Goal: Task Accomplishment & Management: Manage account settings

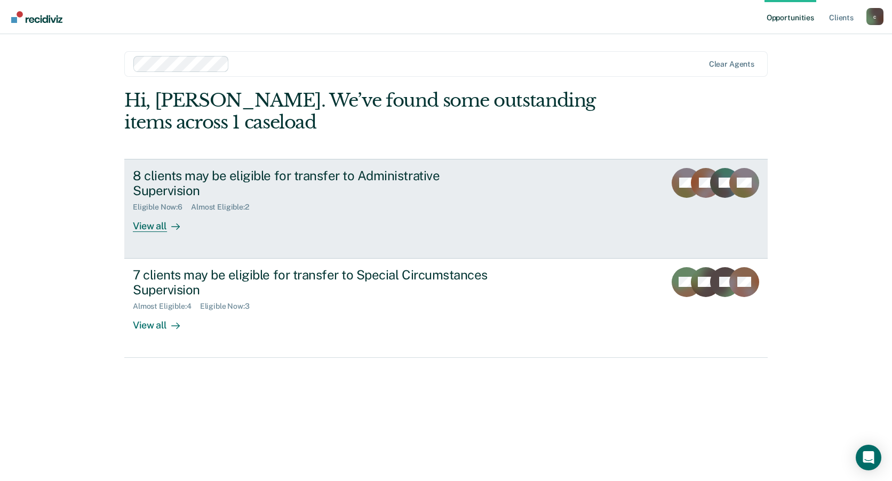
click at [161, 230] on div "View all" at bounding box center [163, 222] width 60 height 21
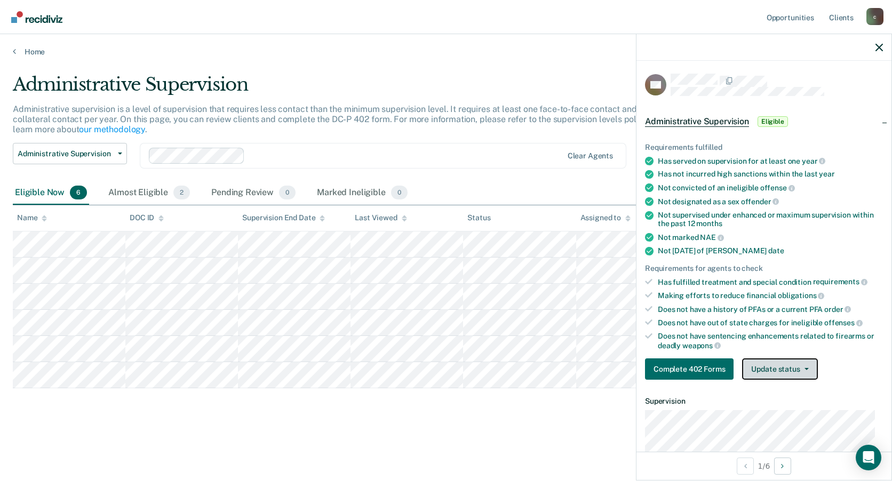
click at [771, 370] on button "Update status" at bounding box center [779, 369] width 75 height 21
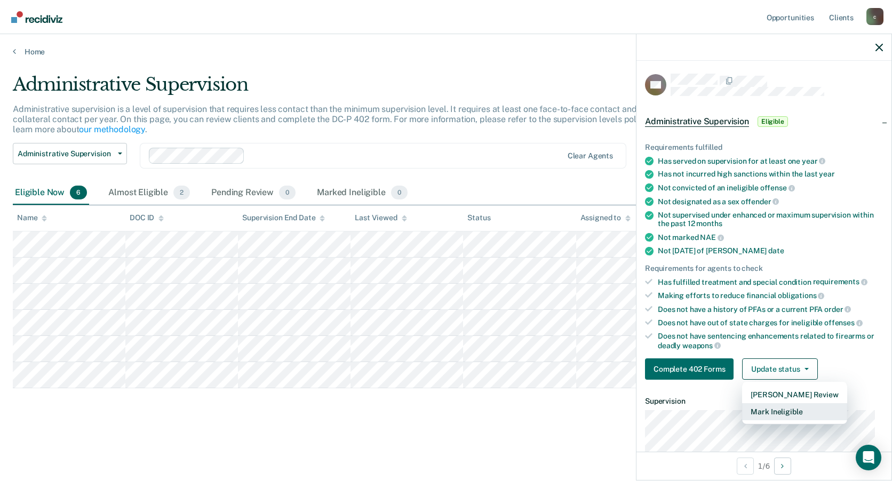
click at [764, 414] on button "Mark Ineligible" at bounding box center [794, 411] width 105 height 17
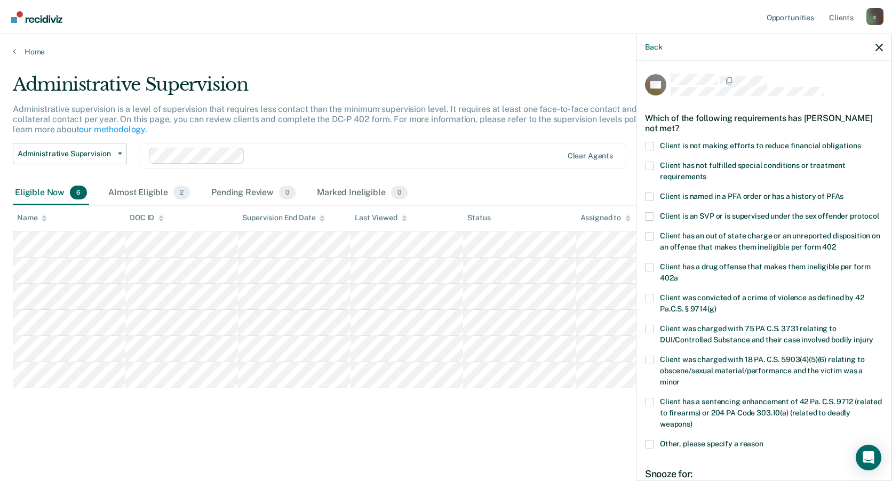
click at [643, 146] on div "GG Which of the following requirements has [PERSON_NAME] not met? Client is not…" at bounding box center [764, 270] width 255 height 418
click at [648, 142] on span at bounding box center [649, 146] width 9 height 9
click at [861, 142] on input "Client is not making efforts to reduce financial obligations" at bounding box center [861, 142] width 0 height 0
click at [653, 165] on span at bounding box center [649, 166] width 9 height 9
click at [707, 173] on input "Client has not fulfilled special conditions or treatment requirements" at bounding box center [707, 173] width 0 height 0
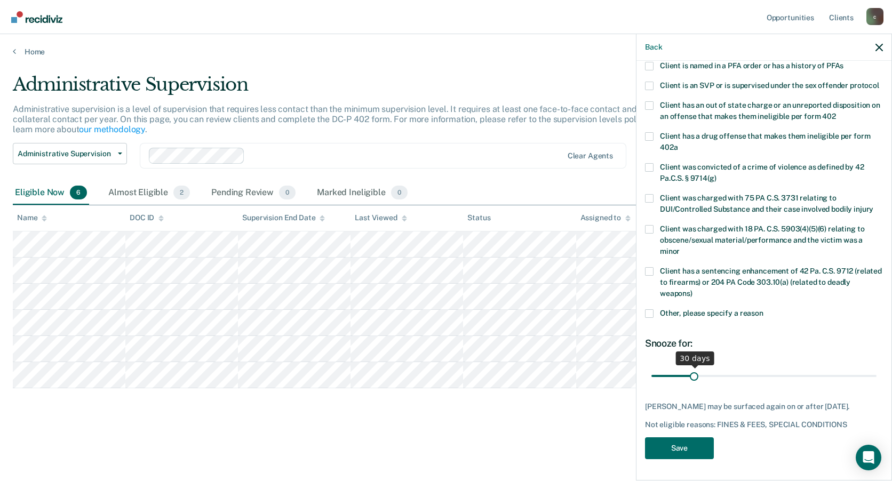
scroll to position [141, 0]
drag, startPoint x: 690, startPoint y: 374, endPoint x: 731, endPoint y: 373, distance: 41.1
type input "60"
click at [731, 373] on input "range" at bounding box center [764, 376] width 225 height 19
click at [704, 446] on button "Save" at bounding box center [679, 449] width 69 height 22
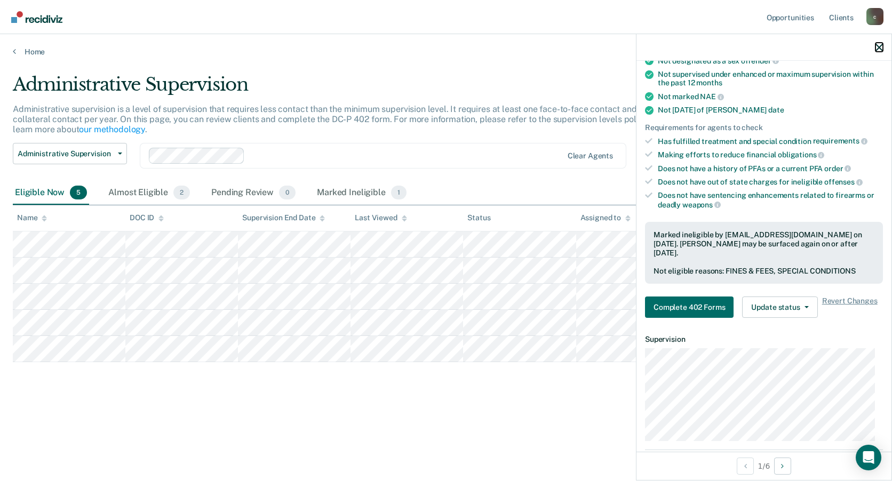
click at [879, 49] on icon "button" at bounding box center [879, 47] width 7 height 7
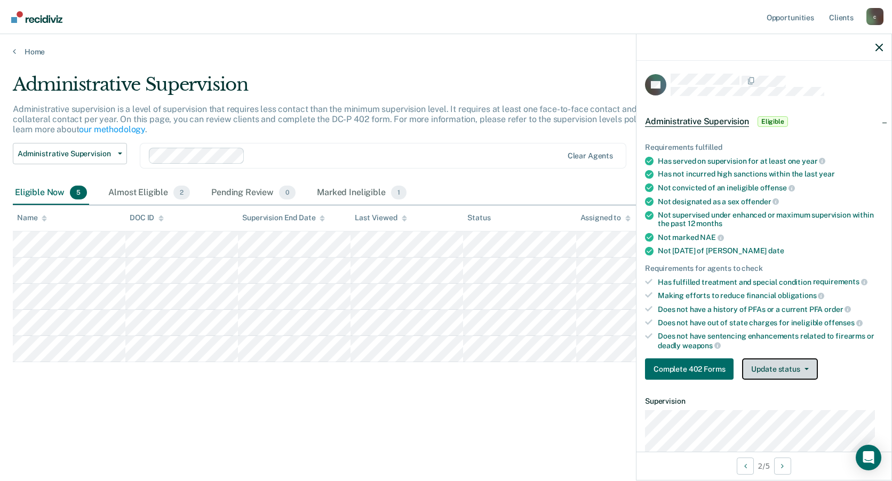
click at [782, 364] on button "Update status" at bounding box center [779, 369] width 75 height 21
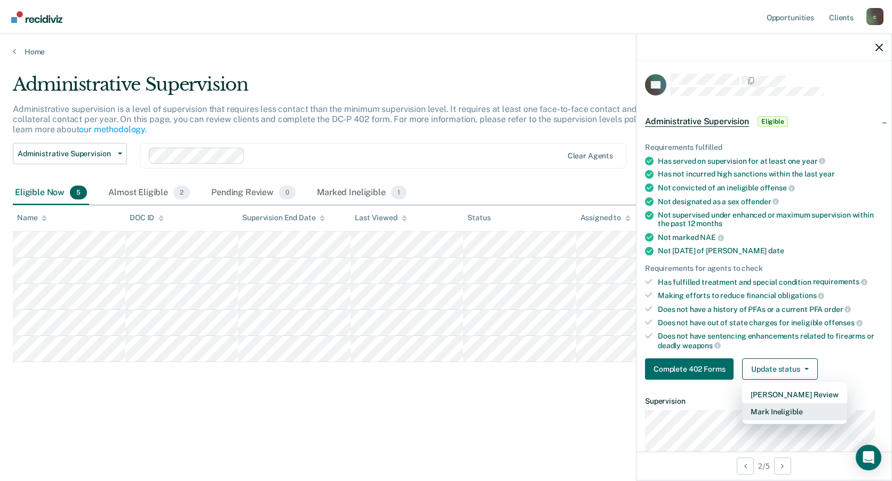
click at [783, 413] on button "Mark Ineligible" at bounding box center [794, 411] width 105 height 17
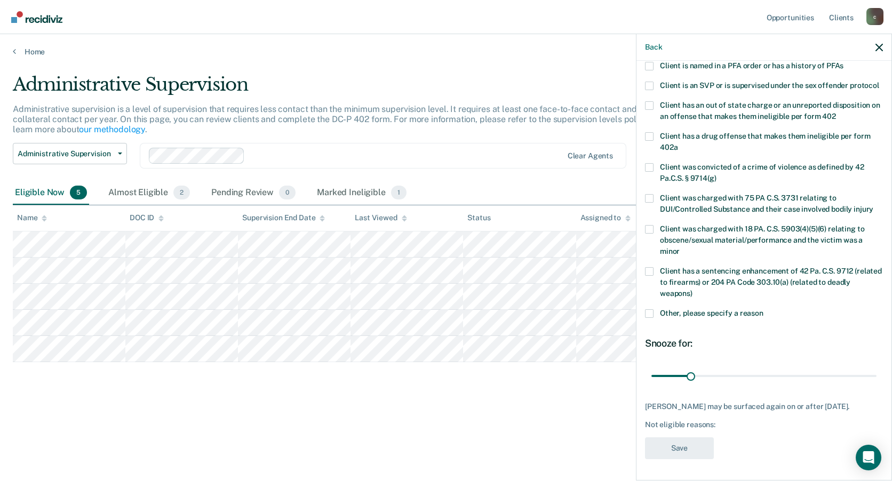
scroll to position [150, 0]
drag, startPoint x: 692, startPoint y: 368, endPoint x: 724, endPoint y: 366, distance: 32.6
type input "60"
click at [724, 367] on input "range" at bounding box center [764, 376] width 225 height 19
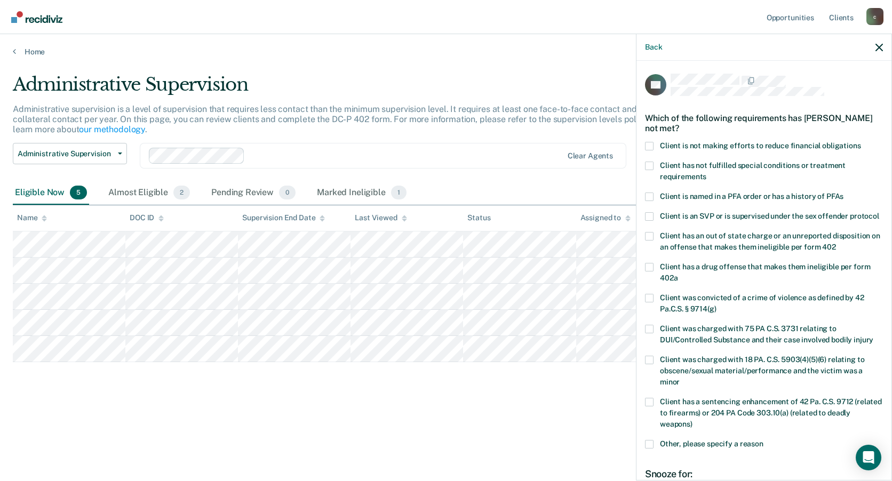
click at [651, 142] on span at bounding box center [649, 146] width 9 height 9
click at [861, 142] on input "Client is not making efforts to reduce financial obligations" at bounding box center [861, 142] width 0 height 0
click at [645, 162] on span at bounding box center [649, 166] width 9 height 9
click at [707, 173] on input "Client has not fulfilled special conditions or treatment requirements" at bounding box center [707, 173] width 0 height 0
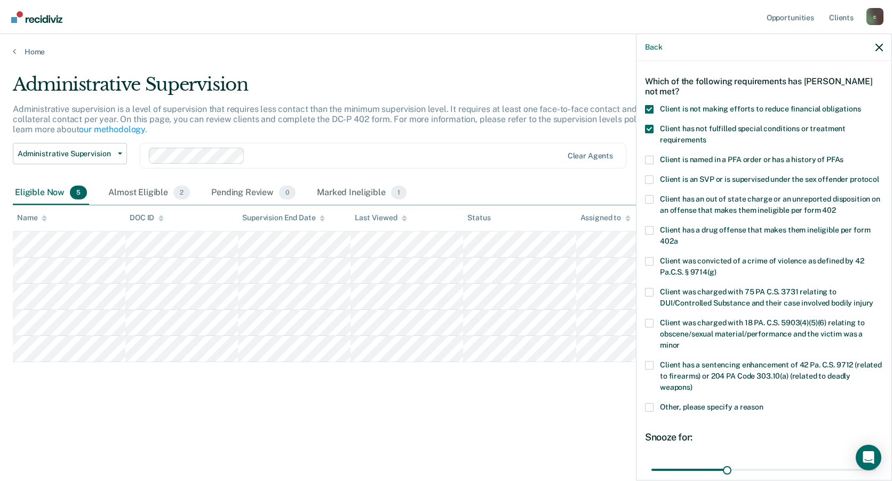
scroll to position [150, 0]
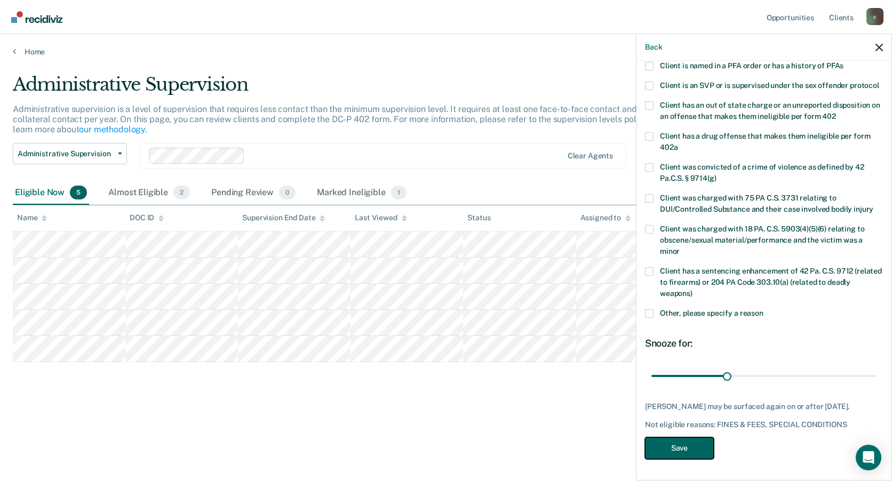
click at [681, 457] on button "Save" at bounding box center [679, 449] width 69 height 22
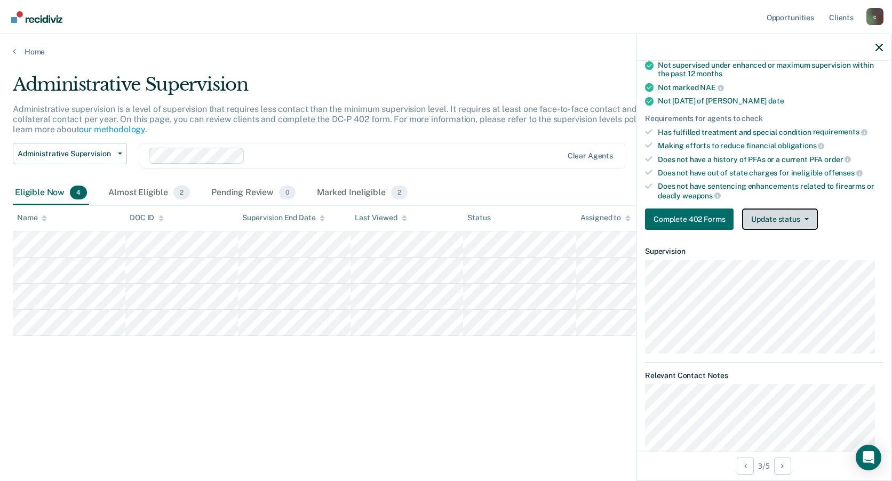
click at [774, 223] on button "Update status" at bounding box center [779, 219] width 75 height 21
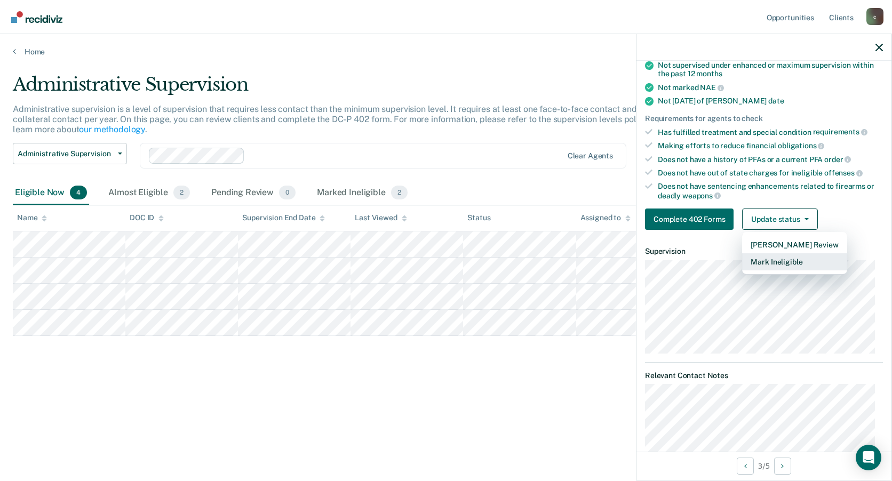
click at [773, 260] on button "Mark Ineligible" at bounding box center [794, 261] width 105 height 17
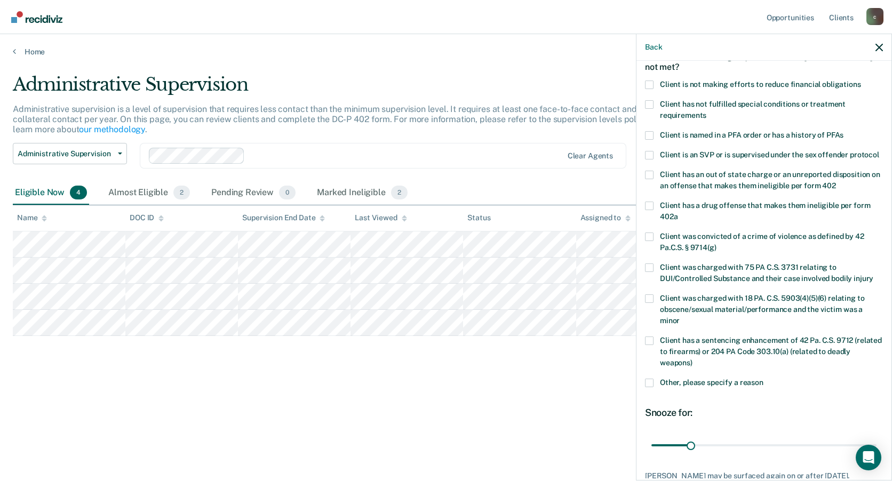
scroll to position [0, 0]
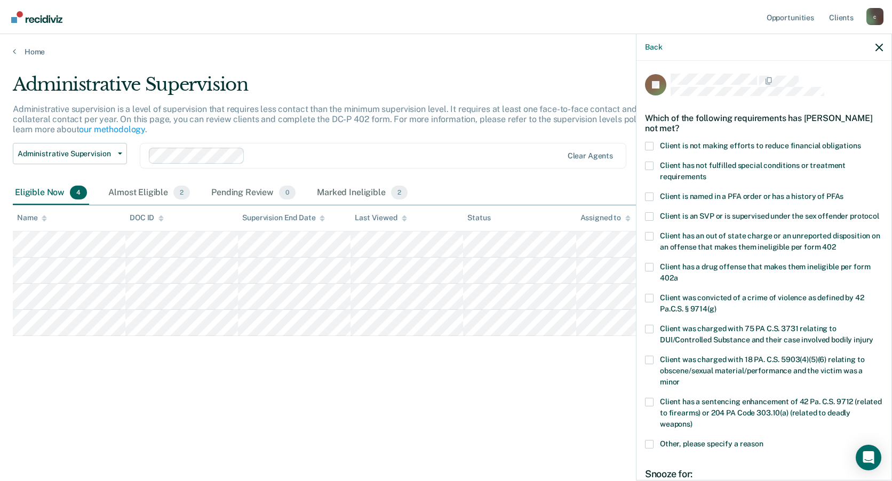
click at [653, 143] on span at bounding box center [649, 146] width 9 height 9
click at [861, 142] on input "Client is not making efforts to reduce financial obligations" at bounding box center [861, 142] width 0 height 0
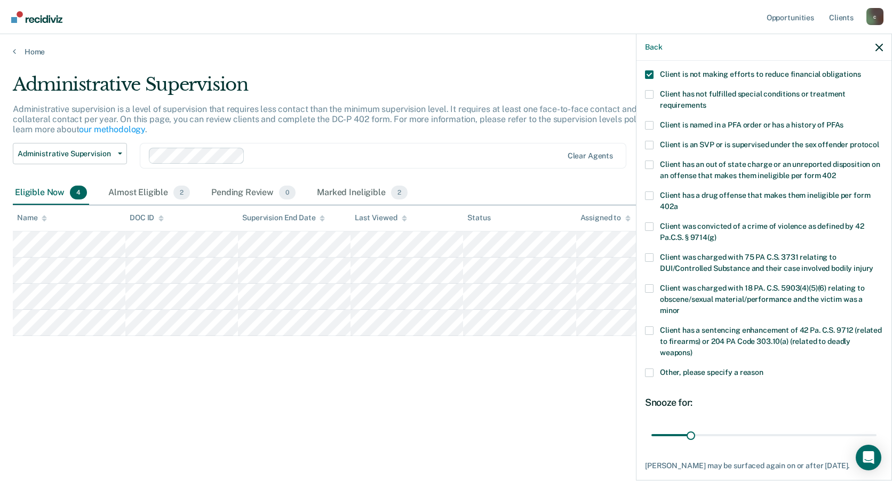
scroll to position [150, 0]
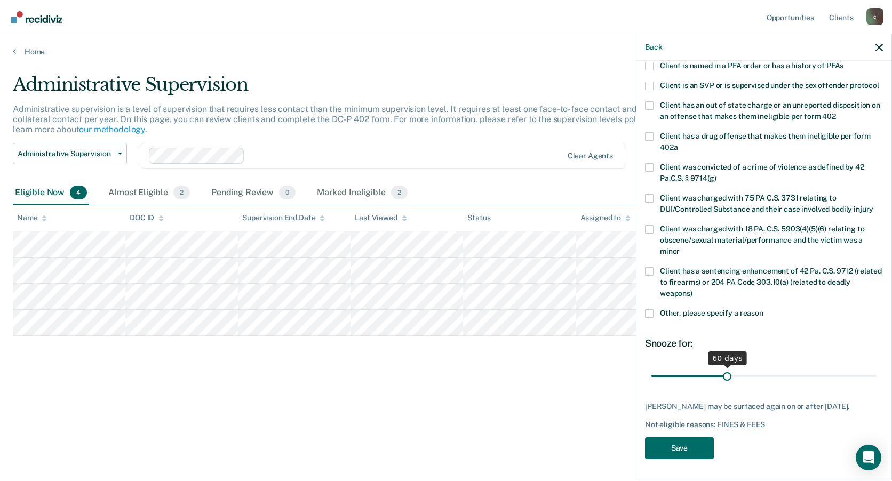
drag, startPoint x: 689, startPoint y: 365, endPoint x: 724, endPoint y: 365, distance: 35.2
type input "60"
click at [724, 367] on input "range" at bounding box center [764, 376] width 225 height 19
click at [706, 446] on button "Save" at bounding box center [679, 449] width 69 height 22
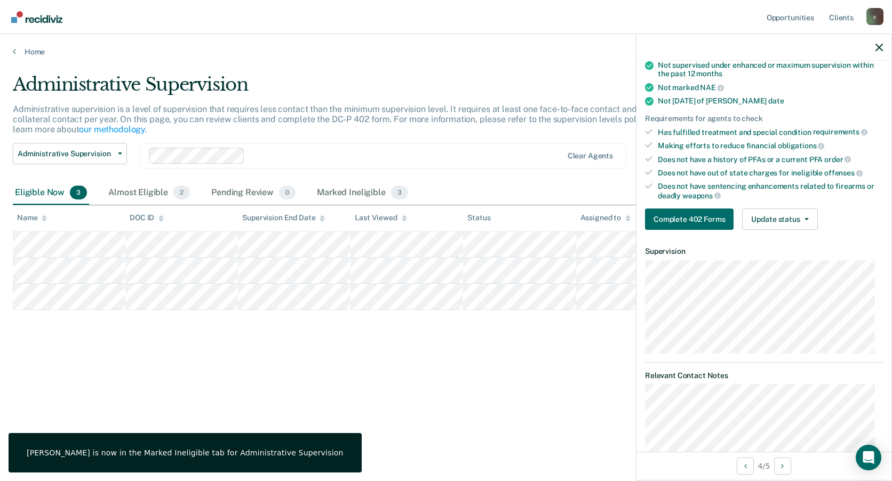
click at [780, 194] on div "Does not have sentencing enhancements related to firearms or deadly weapons" at bounding box center [770, 191] width 225 height 18
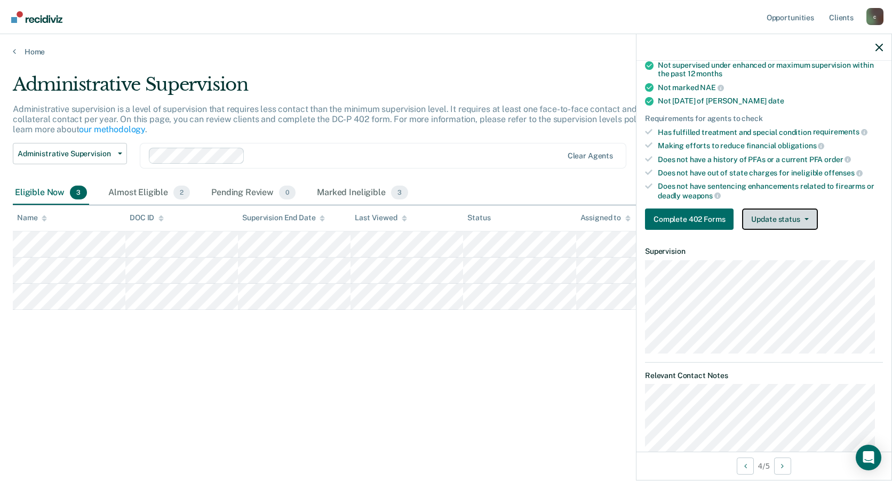
click at [781, 220] on button "Update status" at bounding box center [779, 219] width 75 height 21
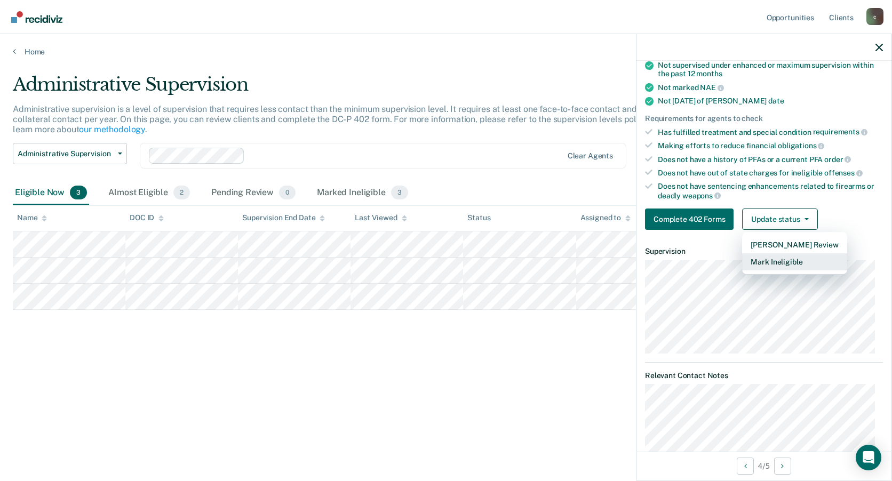
click at [782, 259] on button "Mark Ineligible" at bounding box center [794, 261] width 105 height 17
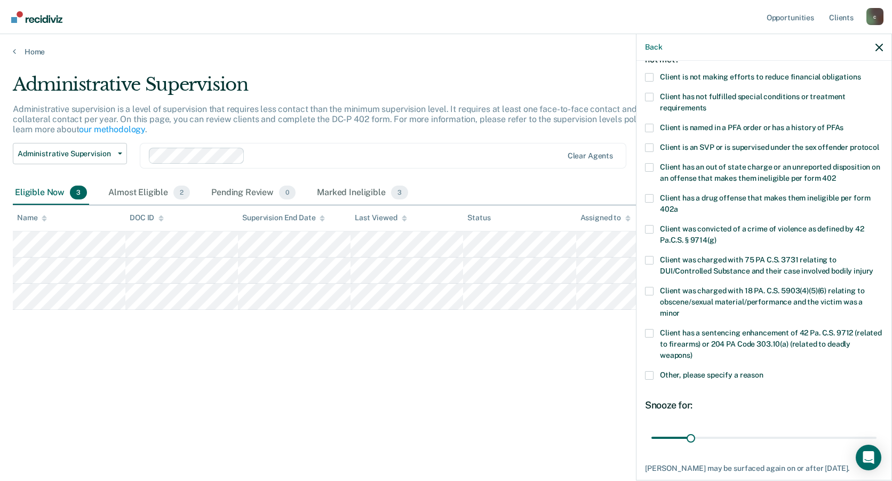
scroll to position [0, 0]
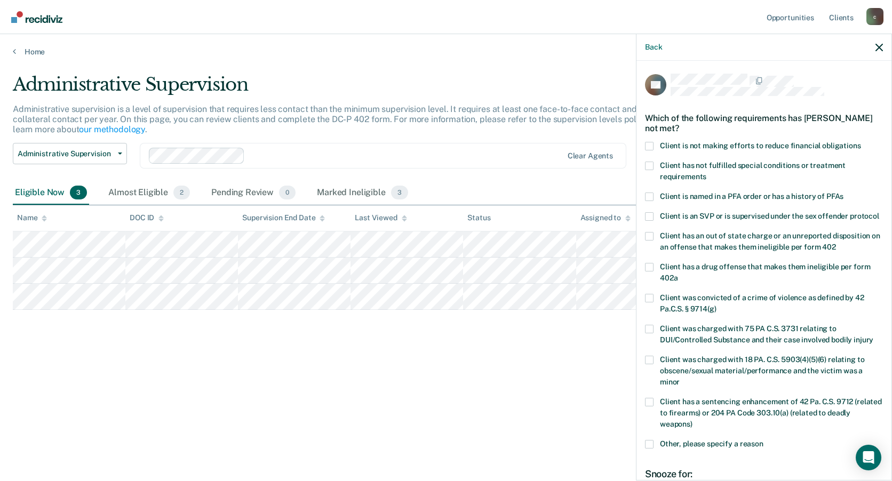
click at [653, 167] on span at bounding box center [649, 166] width 9 height 9
click at [707, 173] on input "Client has not fulfilled special conditions or treatment requirements" at bounding box center [707, 173] width 0 height 0
click at [651, 148] on span at bounding box center [649, 146] width 9 height 9
click at [861, 142] on input "Client is not making efforts to reduce financial obligations" at bounding box center [861, 142] width 0 height 0
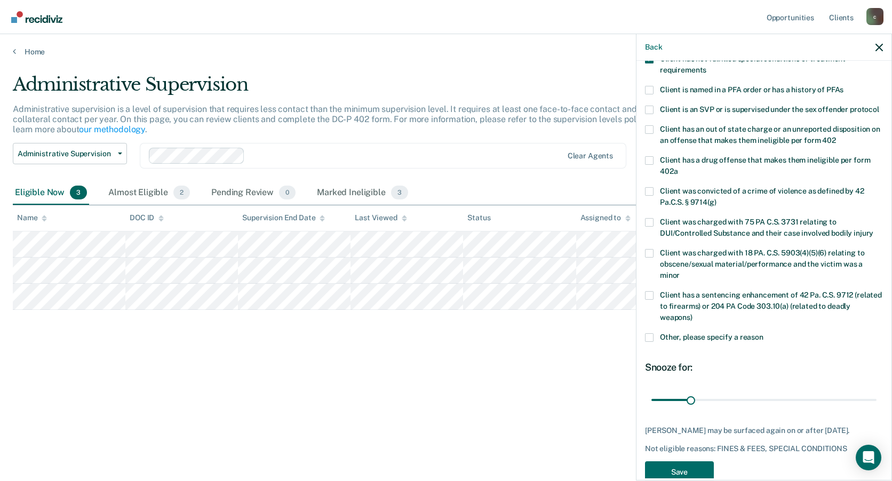
scroll to position [150, 0]
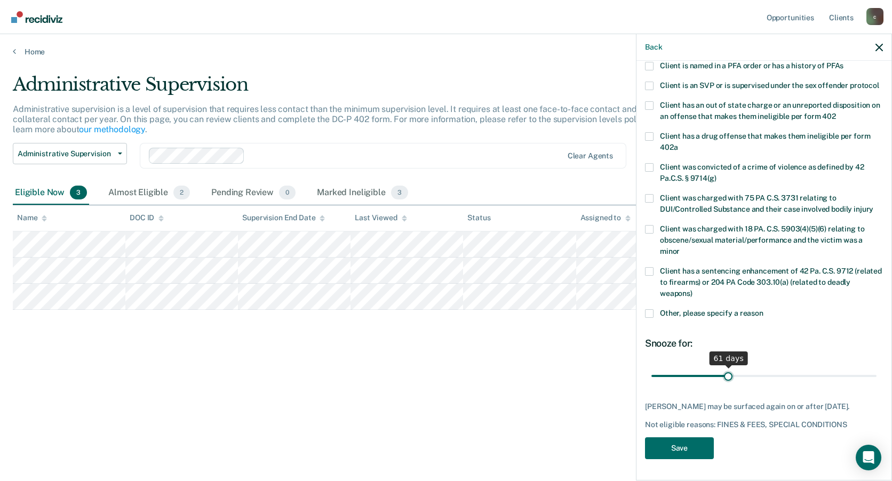
drag, startPoint x: 691, startPoint y: 369, endPoint x: 725, endPoint y: 368, distance: 34.7
type input "61"
click at [725, 368] on input "range" at bounding box center [764, 376] width 225 height 19
click at [708, 448] on button "Save" at bounding box center [679, 449] width 69 height 22
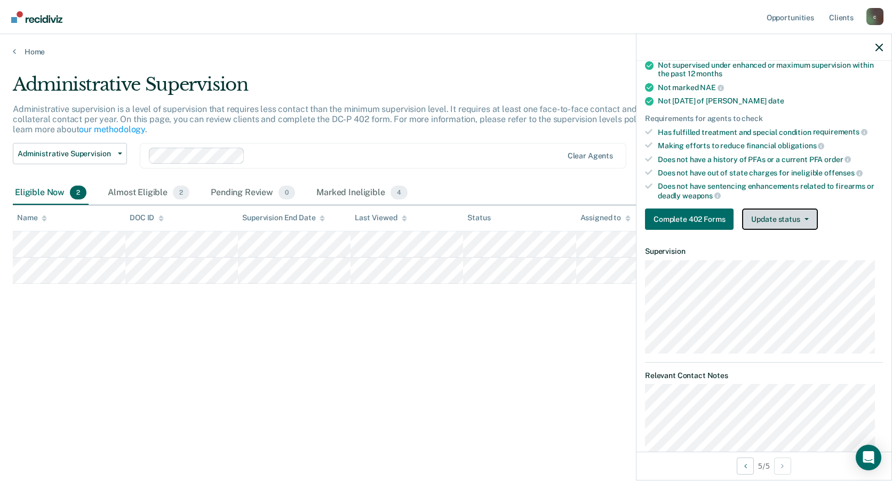
click at [794, 219] on button "Update status" at bounding box center [779, 219] width 75 height 21
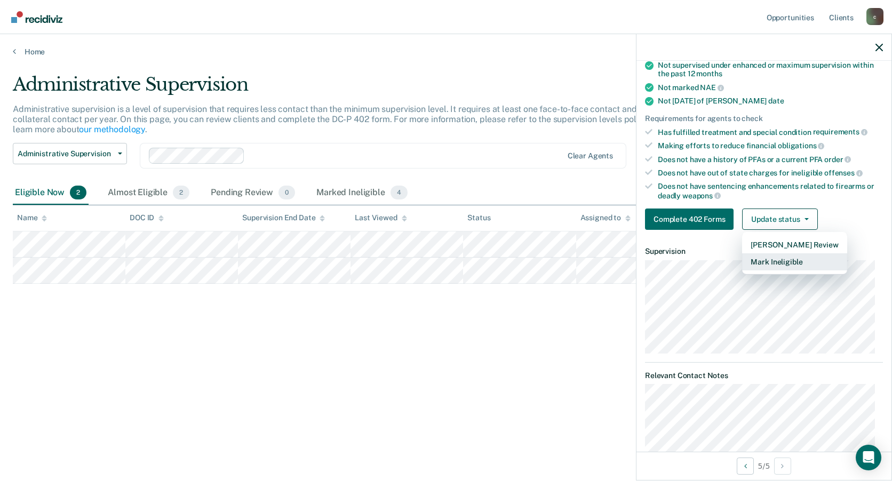
click at [794, 263] on button "Mark Ineligible" at bounding box center [794, 261] width 105 height 17
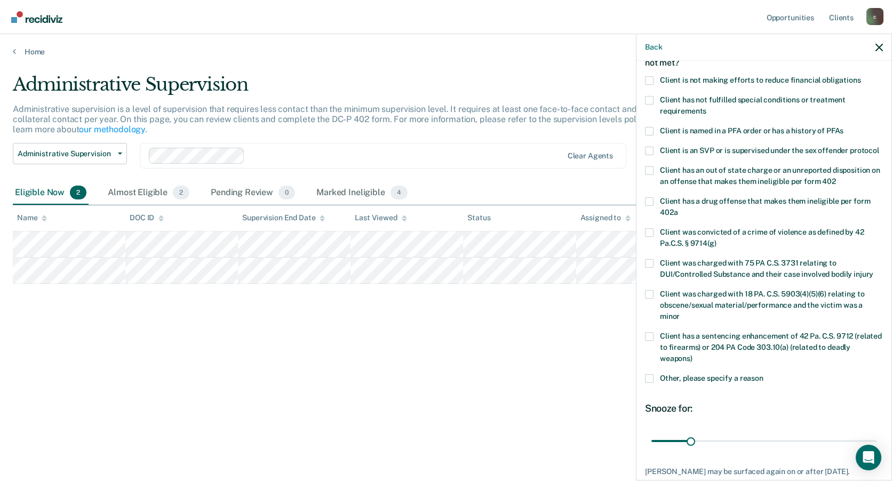
scroll to position [0, 0]
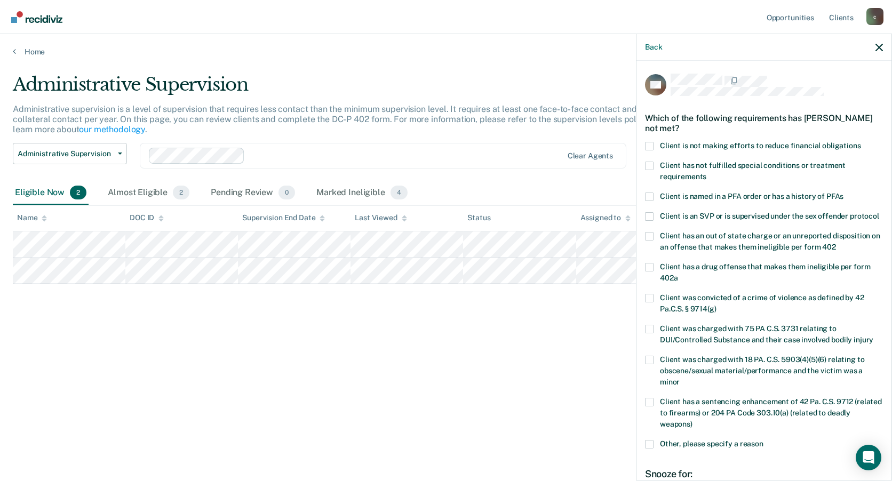
click at [649, 142] on span at bounding box center [649, 146] width 9 height 9
click at [861, 142] on input "Client is not making efforts to reduce financial obligations" at bounding box center [861, 142] width 0 height 0
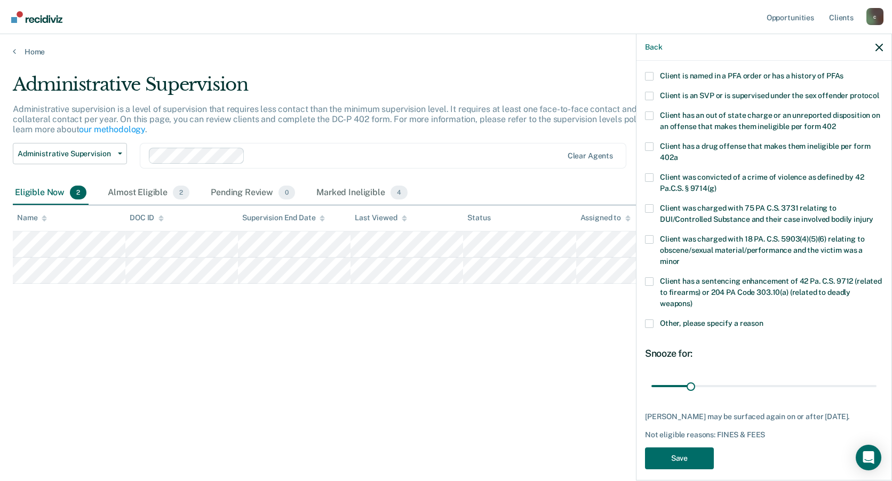
scroll to position [141, 0]
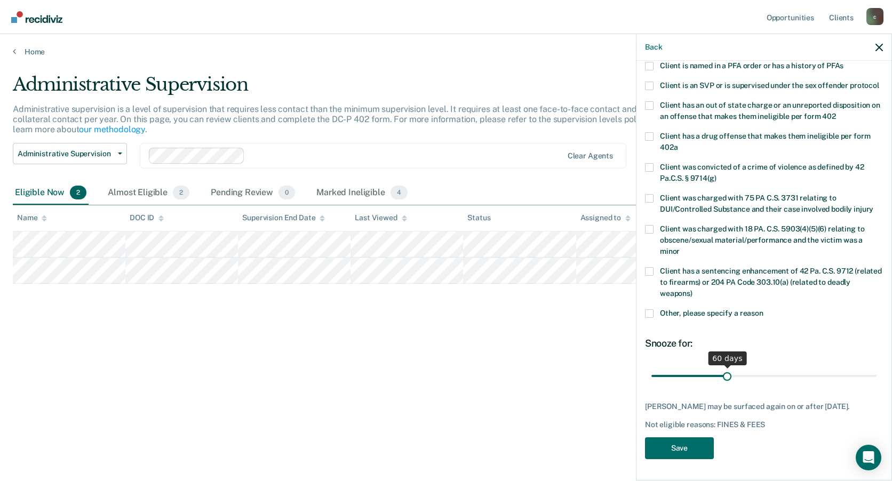
drag, startPoint x: 689, startPoint y: 379, endPoint x: 724, endPoint y: 378, distance: 35.2
type input "60"
click at [724, 378] on input "range" at bounding box center [764, 376] width 225 height 19
click at [881, 49] on icon "button" at bounding box center [879, 47] width 7 height 7
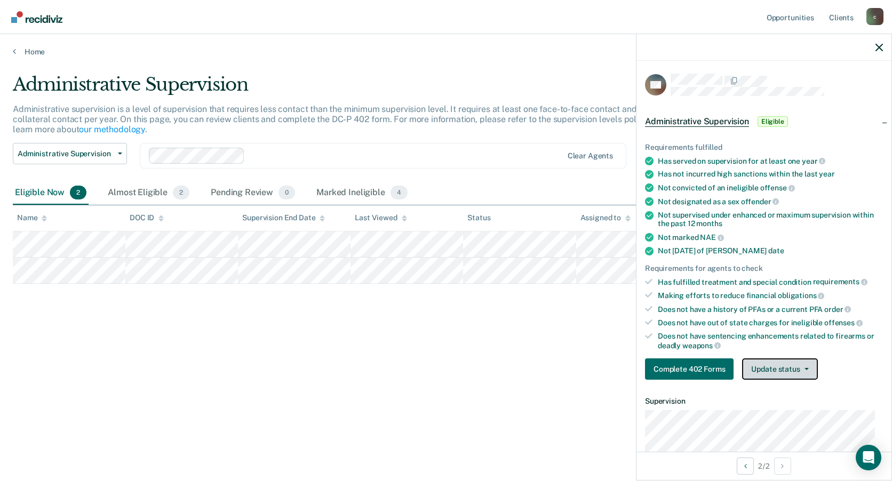
click at [789, 376] on button "Update status" at bounding box center [779, 369] width 75 height 21
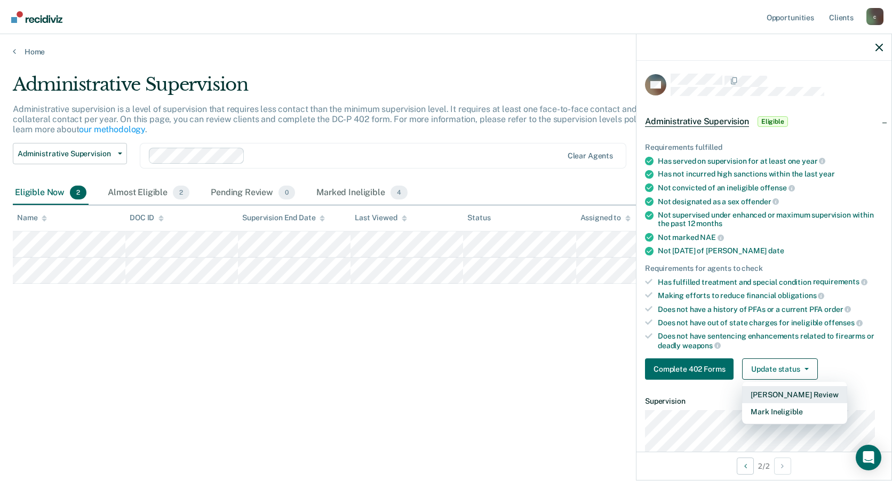
click at [788, 389] on button "[PERSON_NAME] Review" at bounding box center [794, 394] width 105 height 17
